Goal: Find specific page/section: Find specific page/section

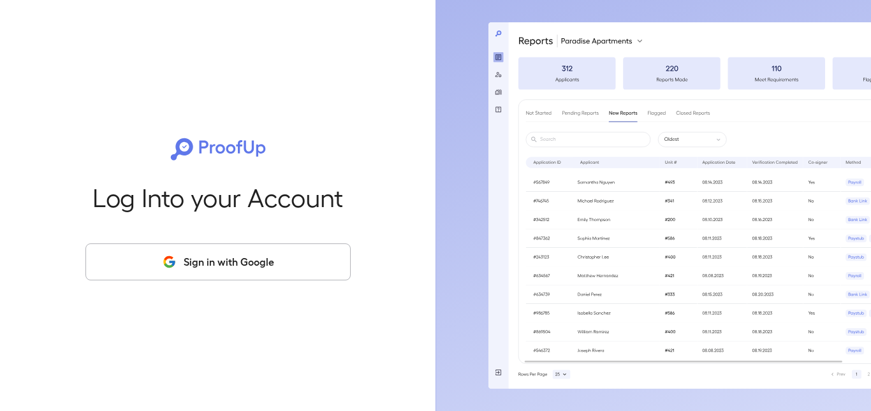
click at [230, 267] on button "Sign in with Google" at bounding box center [217, 262] width 265 height 37
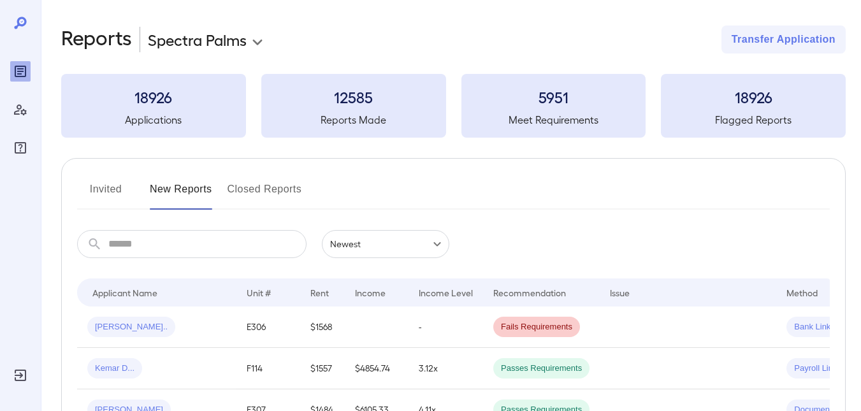
click at [122, 198] on button "Invited" at bounding box center [105, 194] width 57 height 31
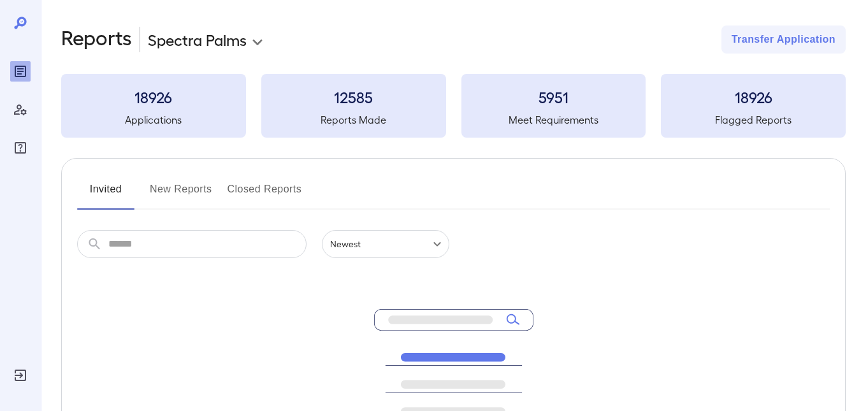
click at [158, 193] on button "New Reports" at bounding box center [181, 194] width 62 height 31
